Goal: Feedback & Contribution: Submit feedback/report problem

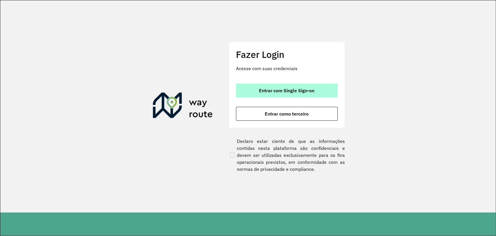
click at [283, 91] on span "Entrar com Single Sign-on" at bounding box center [287, 90] width 56 height 5
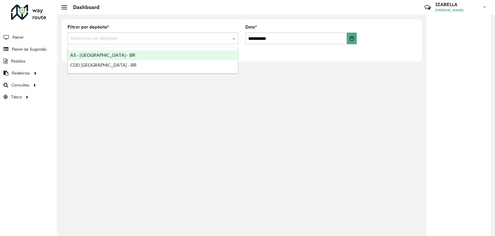
click at [91, 42] on div "Selecione um depósito" at bounding box center [152, 39] width 171 height 12
click at [80, 54] on span "AS - [GEOGRAPHIC_DATA] - BR" at bounding box center [102, 55] width 65 height 5
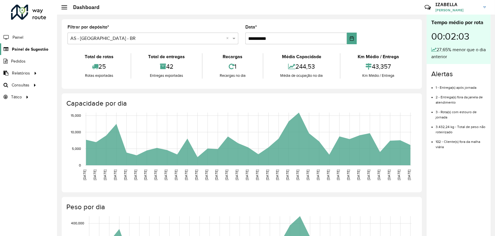
click at [39, 44] on link "Painel de Sugestão" at bounding box center [24, 49] width 48 height 12
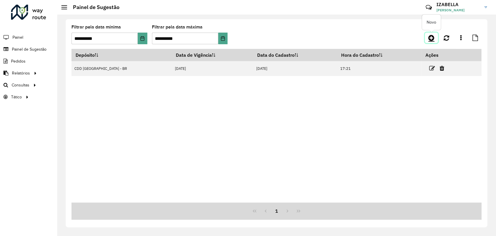
click at [431, 39] on icon at bounding box center [432, 37] width 6 height 7
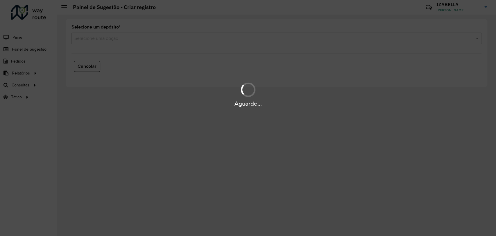
click at [120, 42] on div "Aguarde..." at bounding box center [248, 118] width 496 height 236
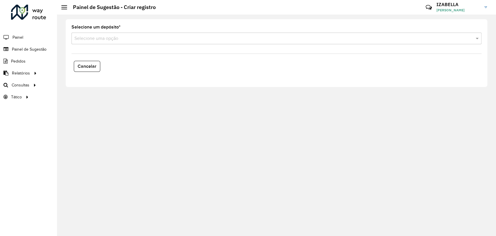
click at [120, 40] on input "text" at bounding box center [270, 38] width 393 height 7
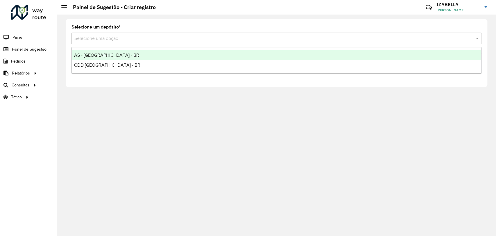
click at [112, 53] on span "AS - [GEOGRAPHIC_DATA] - BR" at bounding box center [106, 55] width 65 height 5
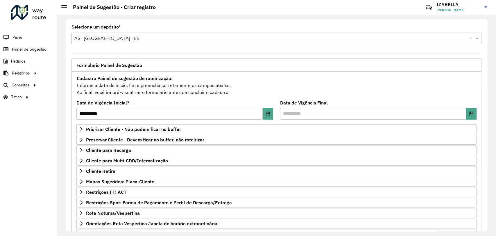
click at [261, 70] on div "Formulário Painel de Sugestão" at bounding box center [277, 64] width 410 height 13
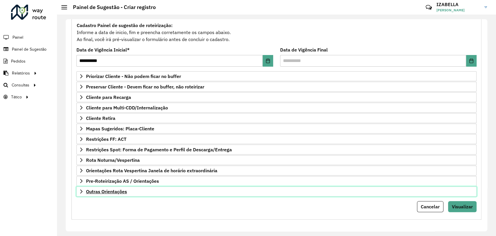
click at [205, 194] on link "Outras Orientações" at bounding box center [276, 191] width 400 height 10
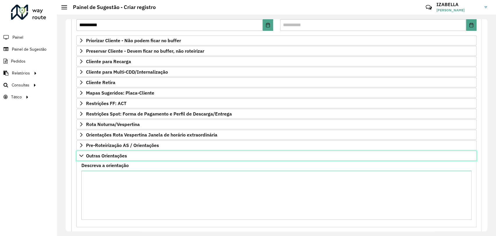
scroll to position [106, 0]
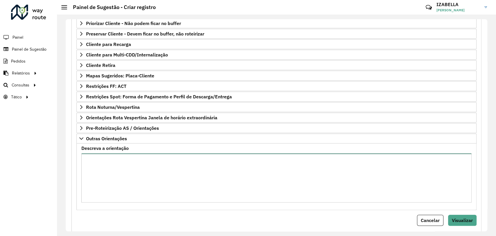
click at [205, 195] on textarea "Descreva a orientação" at bounding box center [276, 177] width 390 height 49
paste textarea "**********"
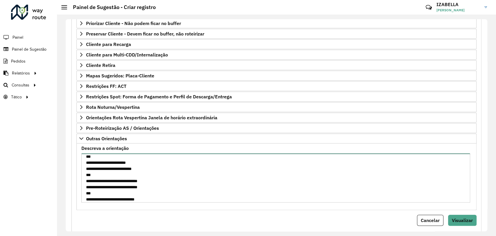
scroll to position [0, 0]
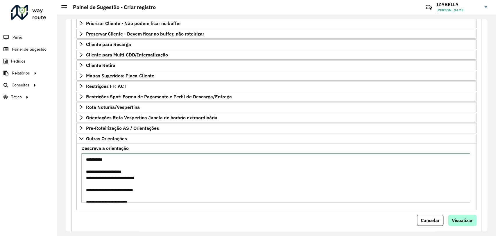
type textarea "**********"
click at [466, 215] on button "Visualizar" at bounding box center [462, 220] width 28 height 11
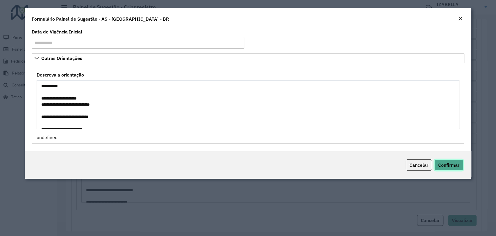
click at [444, 167] on span "Confirmar" at bounding box center [448, 165] width 21 height 6
